Goal: Information Seeking & Learning: Learn about a topic

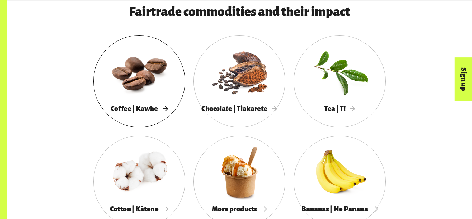
scroll to position [605, 0]
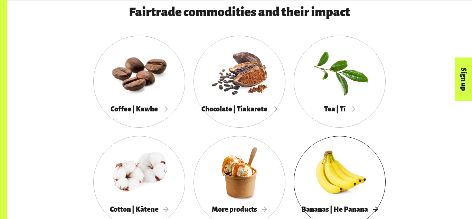
click at [329, 189] on div at bounding box center [340, 172] width 92 height 60
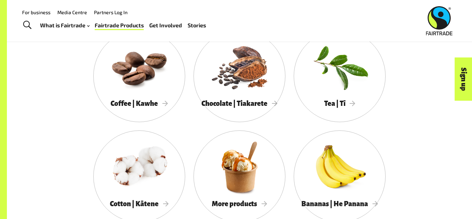
scroll to position [606, 0]
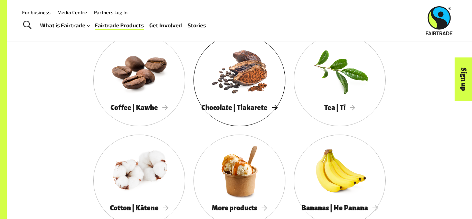
click at [237, 78] on div at bounding box center [240, 71] width 92 height 60
click at [340, 184] on div at bounding box center [340, 171] width 92 height 60
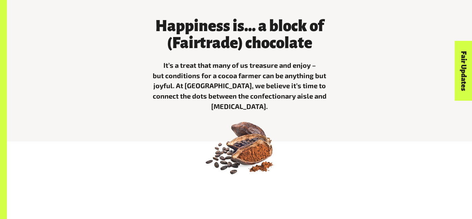
scroll to position [222, 0]
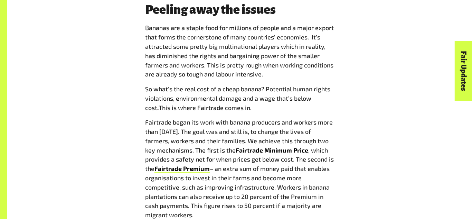
scroll to position [589, 0]
